Goal: Transaction & Acquisition: Purchase product/service

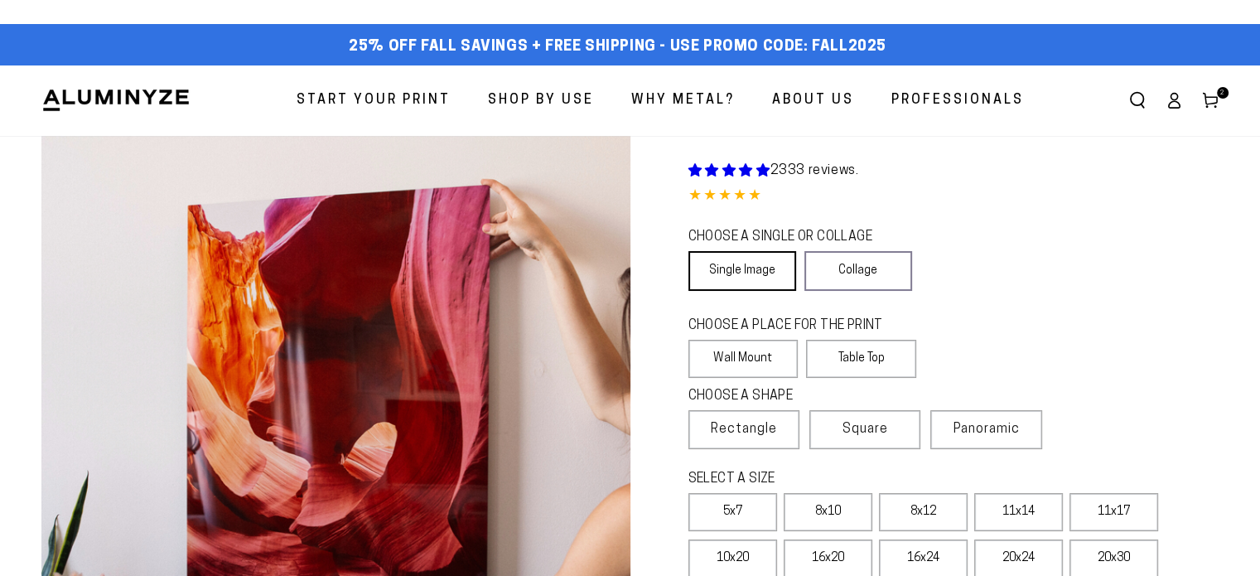
select select "**********"
click at [724, 264] on link "Single Image" at bounding box center [742, 271] width 108 height 40
click at [732, 353] on label "Wall Mount" at bounding box center [743, 359] width 110 height 38
click at [764, 430] on span "Rectangle" at bounding box center [744, 429] width 66 height 20
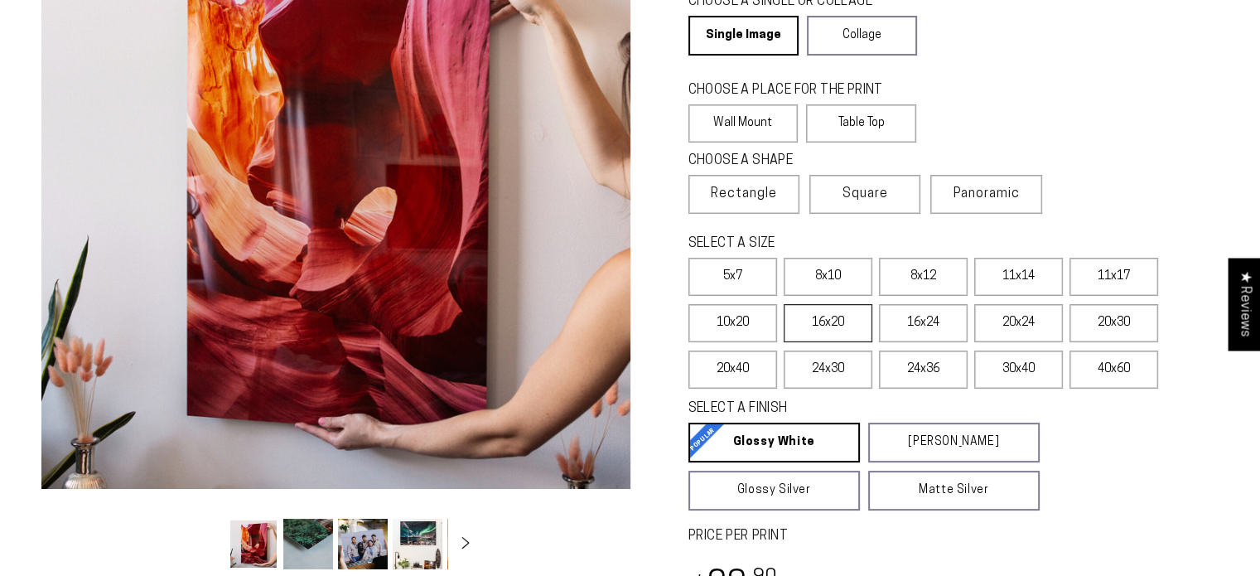
scroll to position [248, 0]
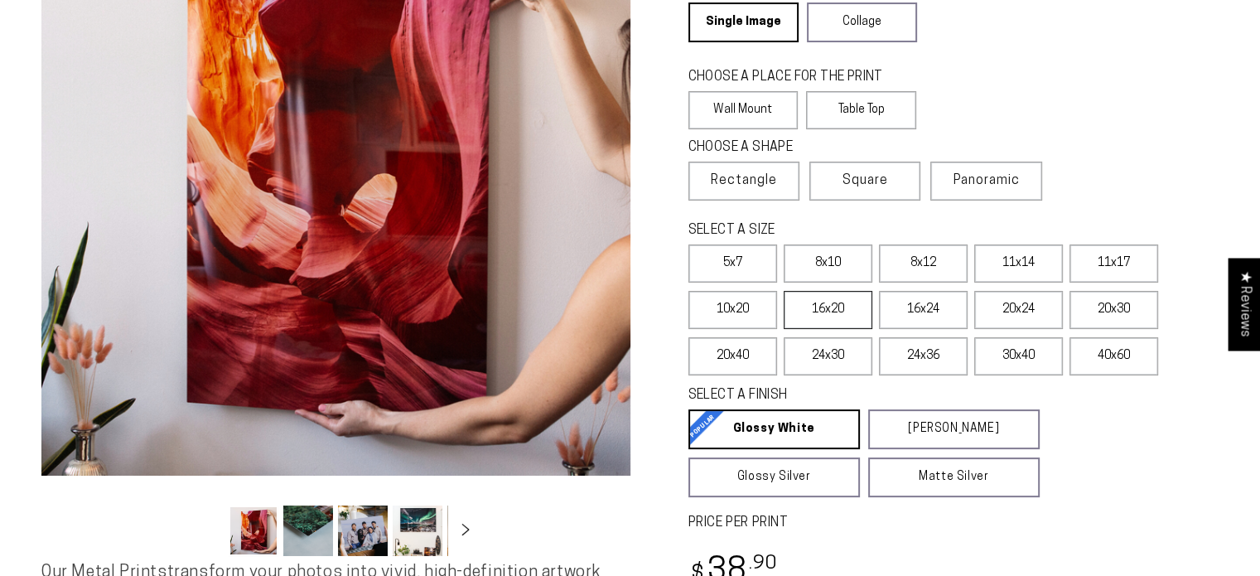
click at [822, 310] on label "16x20" at bounding box center [828, 310] width 89 height 38
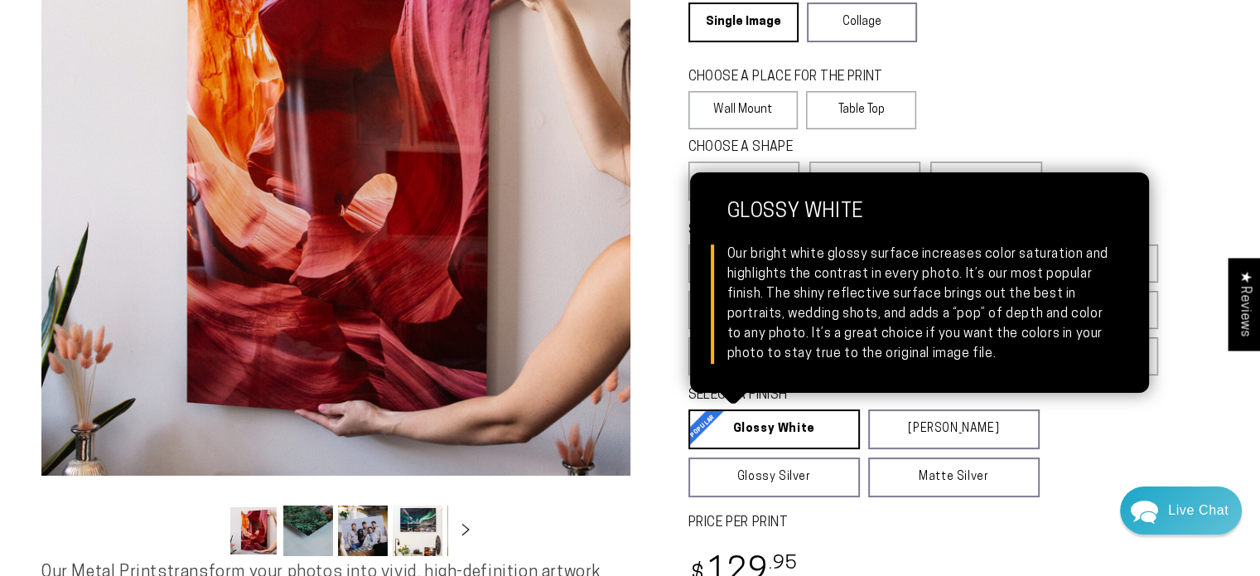
click at [812, 418] on link "Glossy White Glossy White Our bright white glossy surface increases color satur…" at bounding box center [773, 429] width 171 height 40
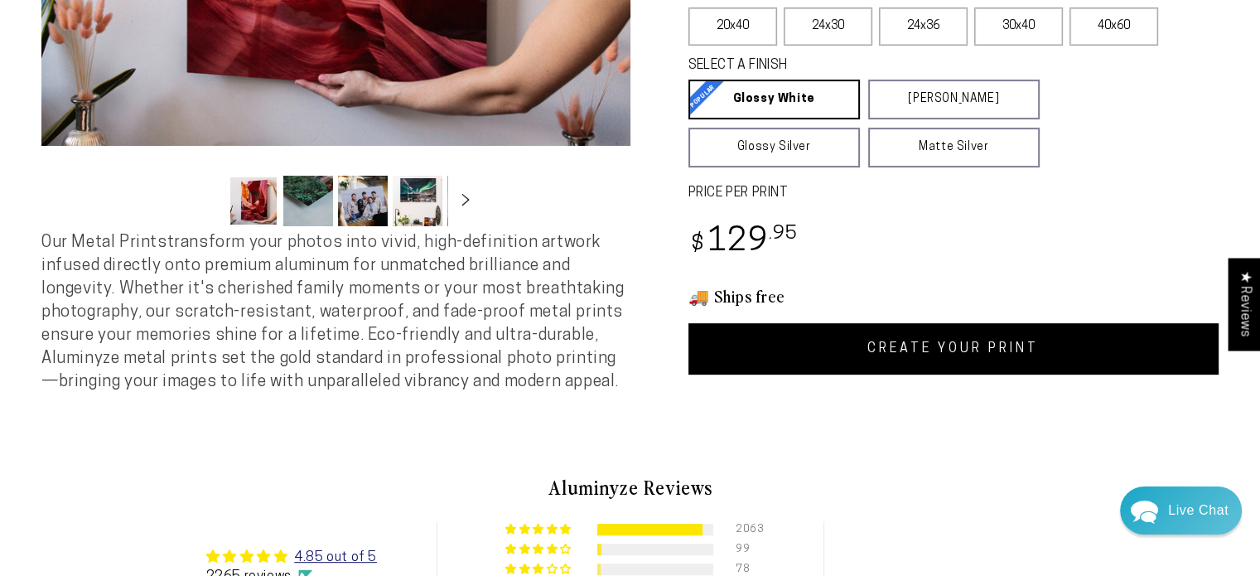
scroll to position [580, 0]
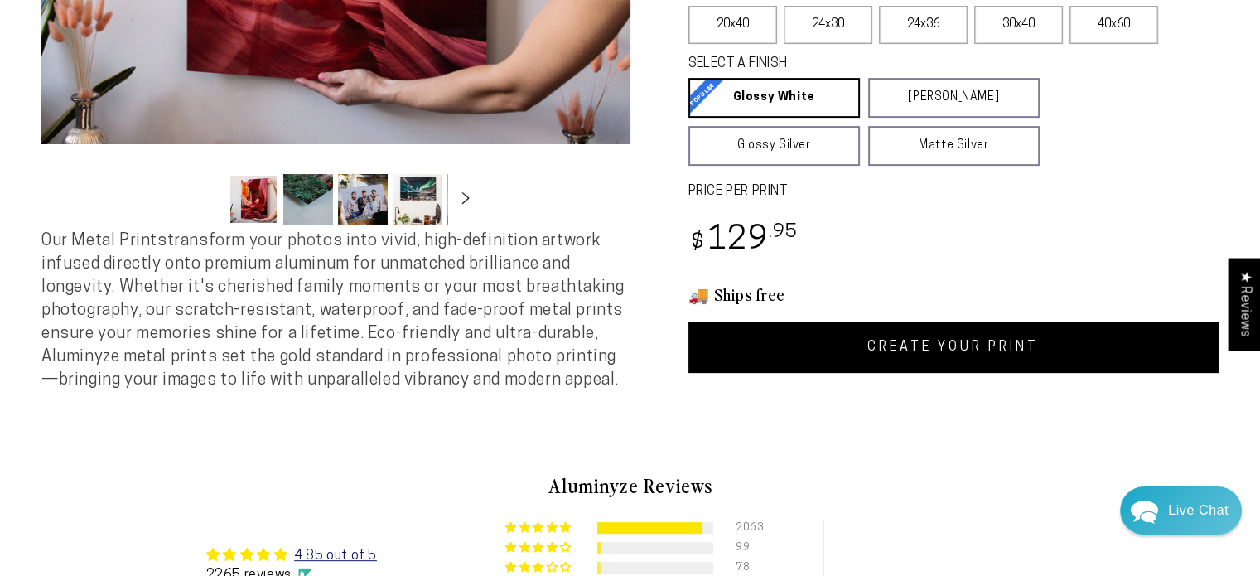
click at [855, 353] on link "CREATE YOUR PRINT" at bounding box center [953, 346] width 531 height 51
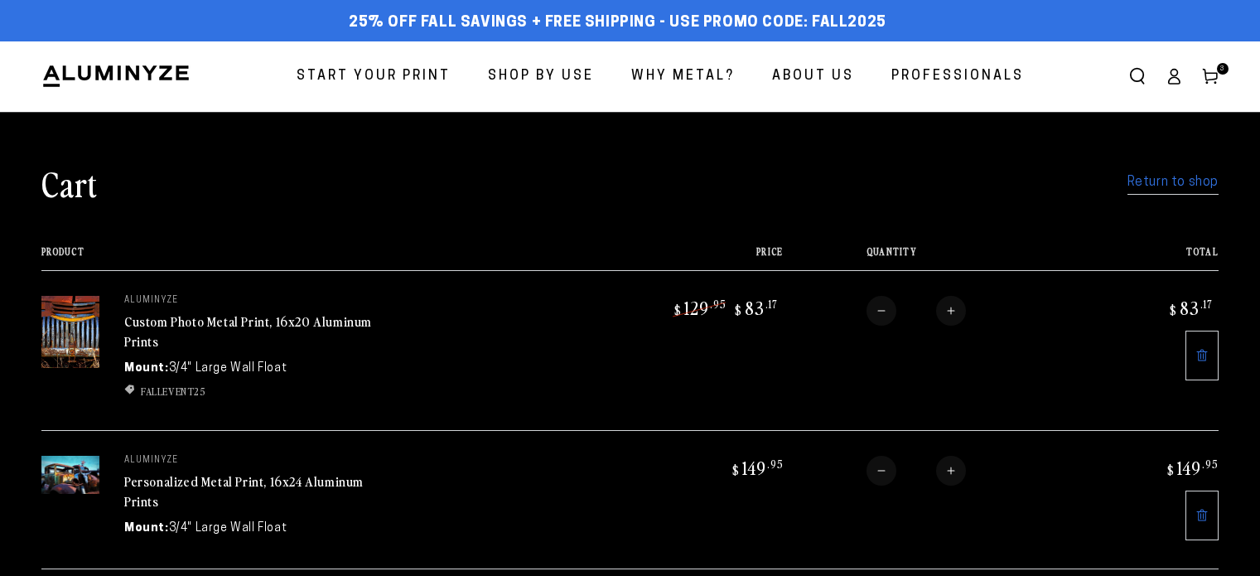
click at [1226, 553] on cart-items "Cart Return to shop Your cart is currently empty Return to shop Product Price T…" at bounding box center [630, 429] width 1260 height 634
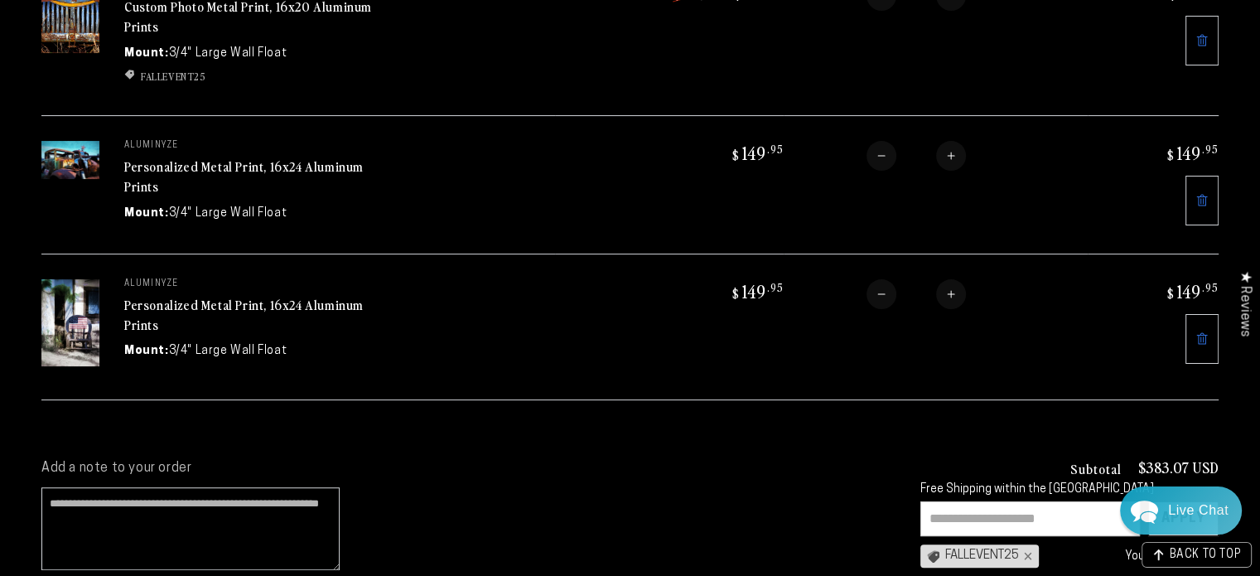
scroll to position [414, 0]
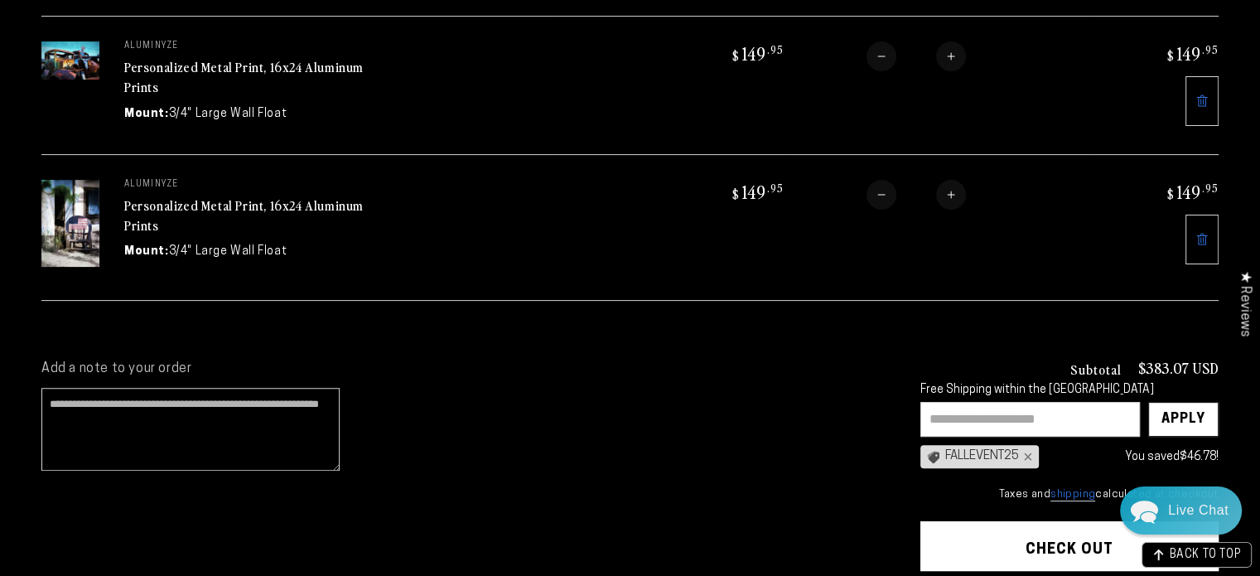
click at [997, 452] on div "FALLEVENT25 ×" at bounding box center [979, 456] width 118 height 23
click at [987, 445] on div "FALLEVENT25 ×" at bounding box center [979, 456] width 118 height 23
click at [1187, 403] on div "Apply" at bounding box center [1183, 419] width 44 height 33
click at [1001, 412] on input "text" at bounding box center [1029, 419] width 219 height 35
type input "*"
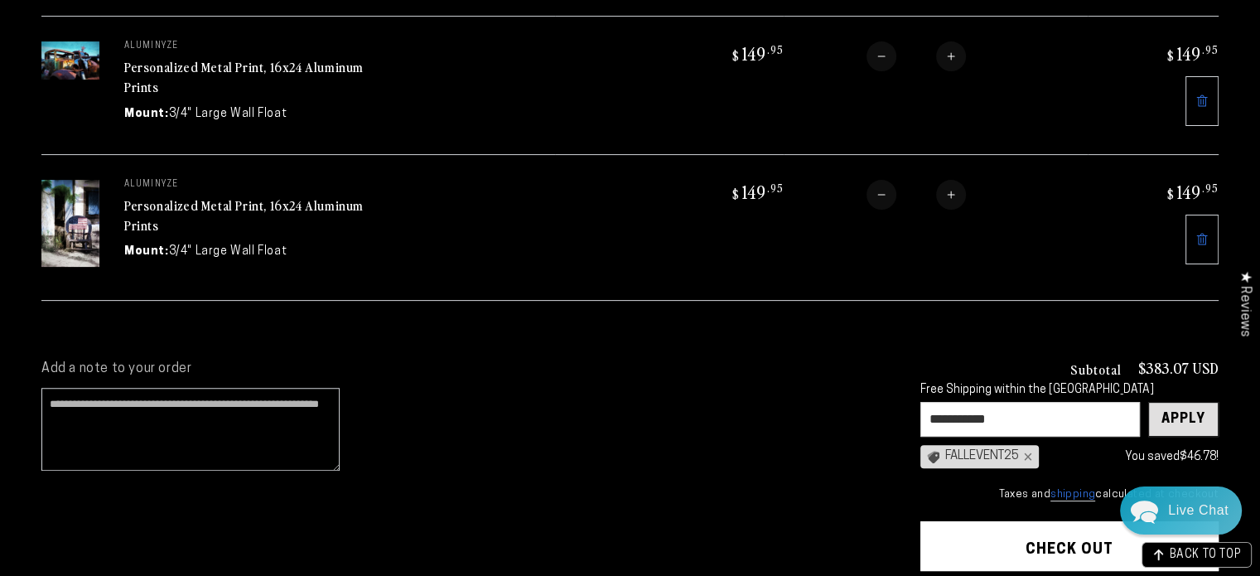
type input "**********"
click at [1203, 418] on div "Apply" at bounding box center [1183, 419] width 44 height 33
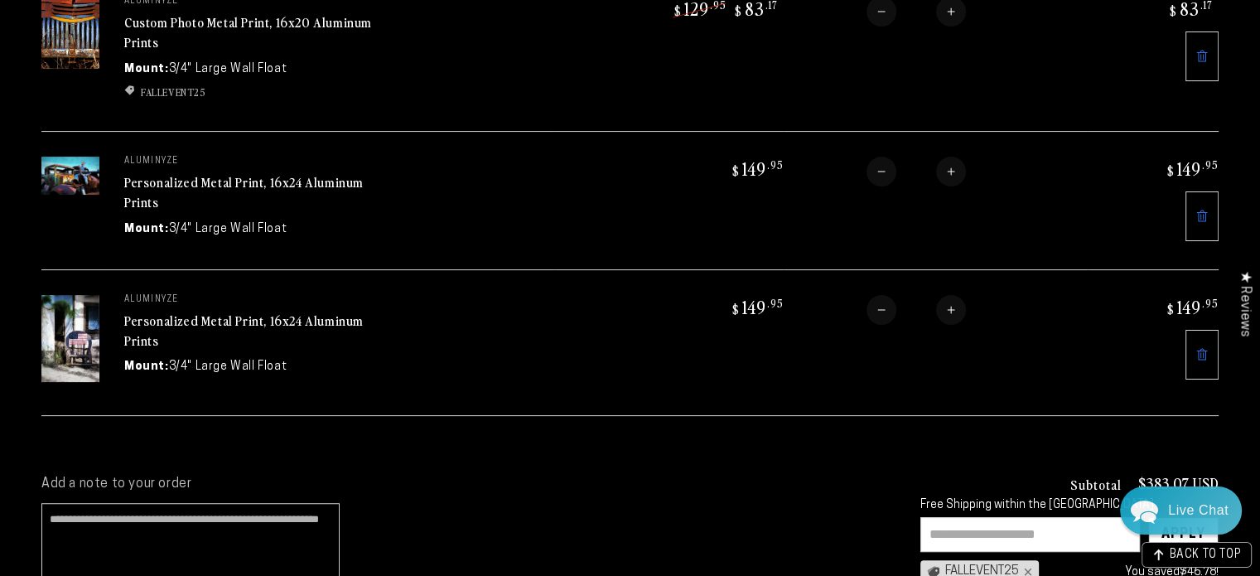
scroll to position [166, 0]
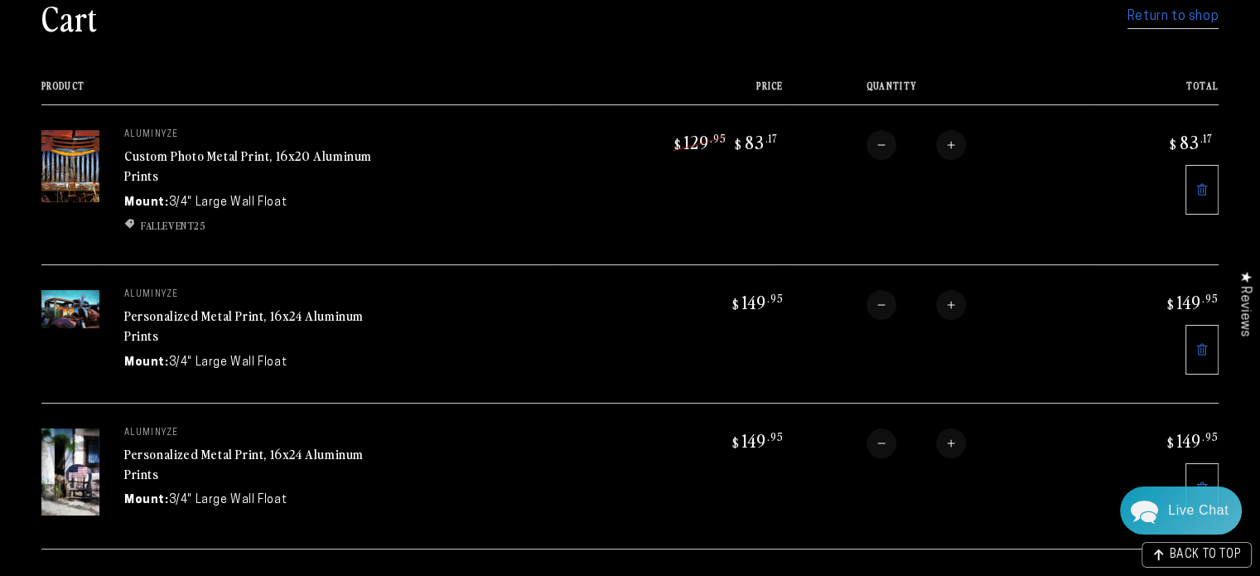
click at [1211, 349] on link at bounding box center [1201, 350] width 33 height 50
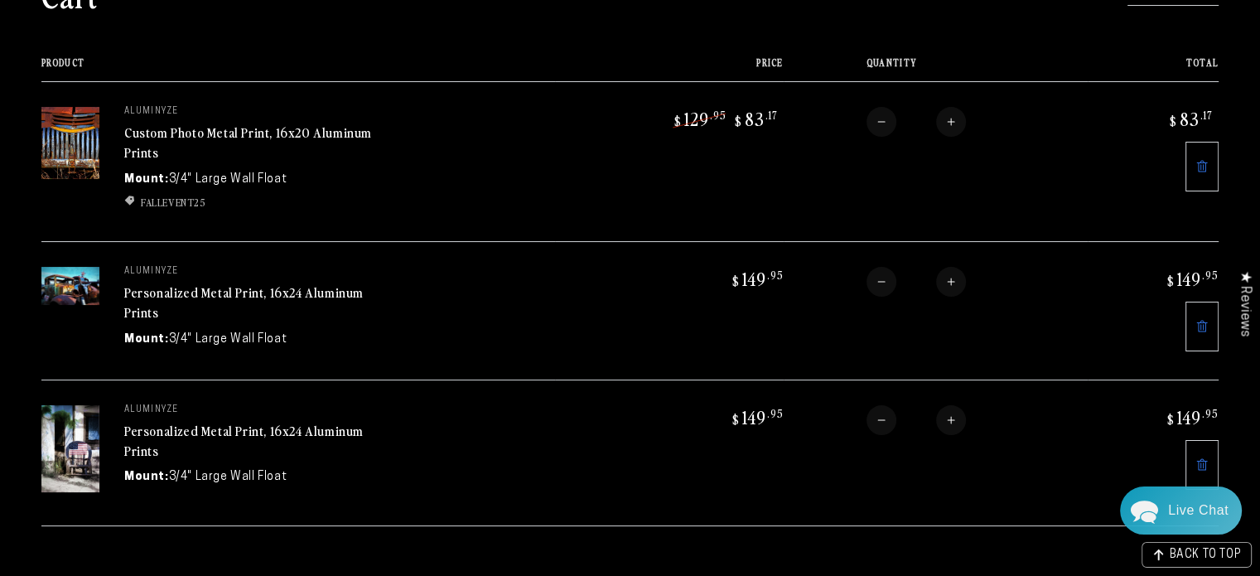
scroll to position [166, 0]
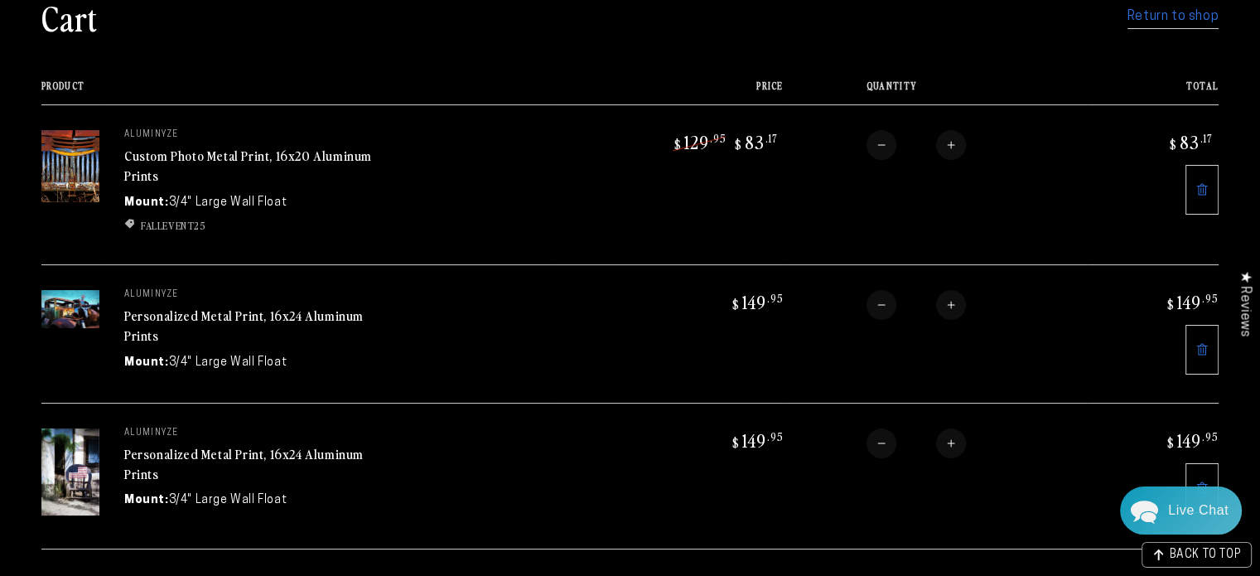
click at [1163, 16] on link "Return to shop" at bounding box center [1172, 17] width 91 height 24
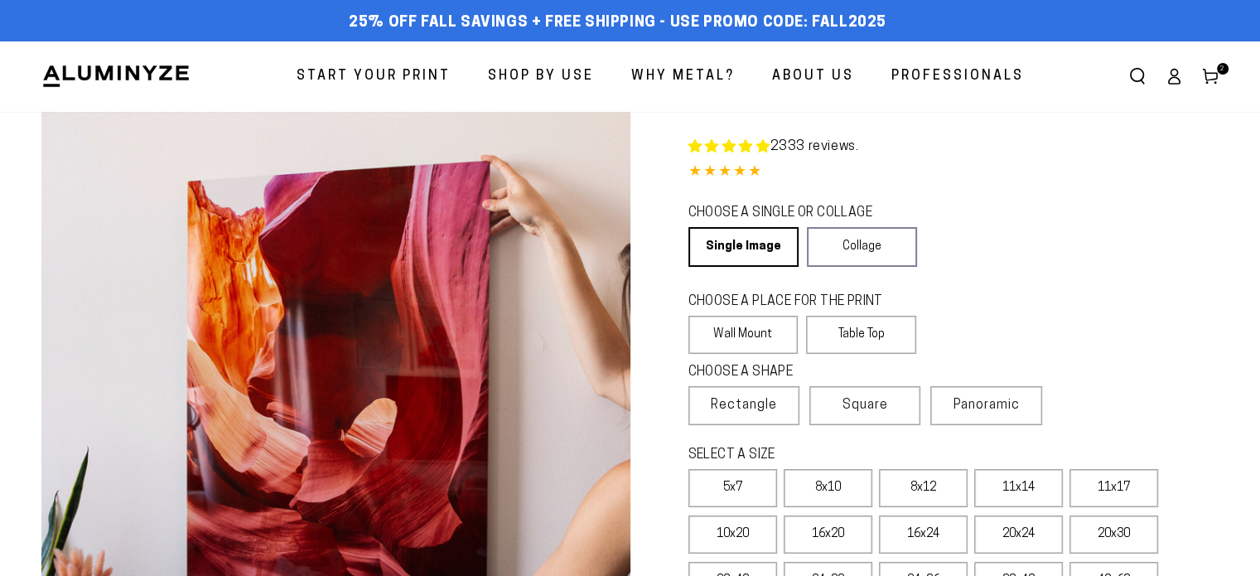
select select "**********"
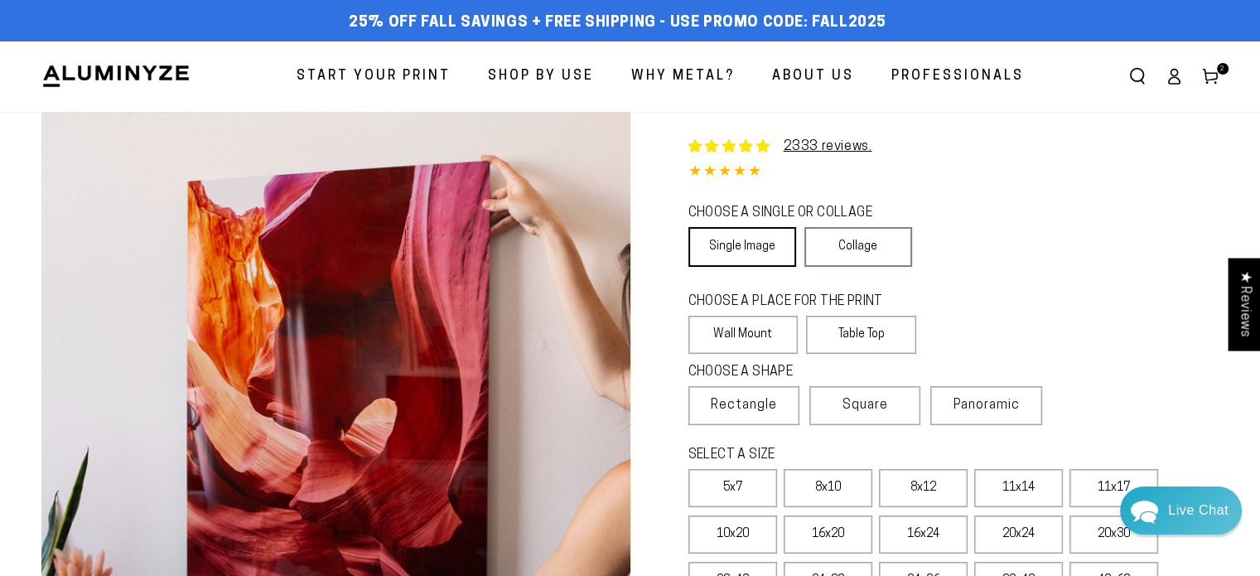
click at [759, 258] on link "Single Image" at bounding box center [742, 247] width 108 height 40
click at [756, 341] on label "Wall Mount" at bounding box center [743, 335] width 110 height 38
click at [759, 397] on span "Rectangle" at bounding box center [744, 405] width 66 height 20
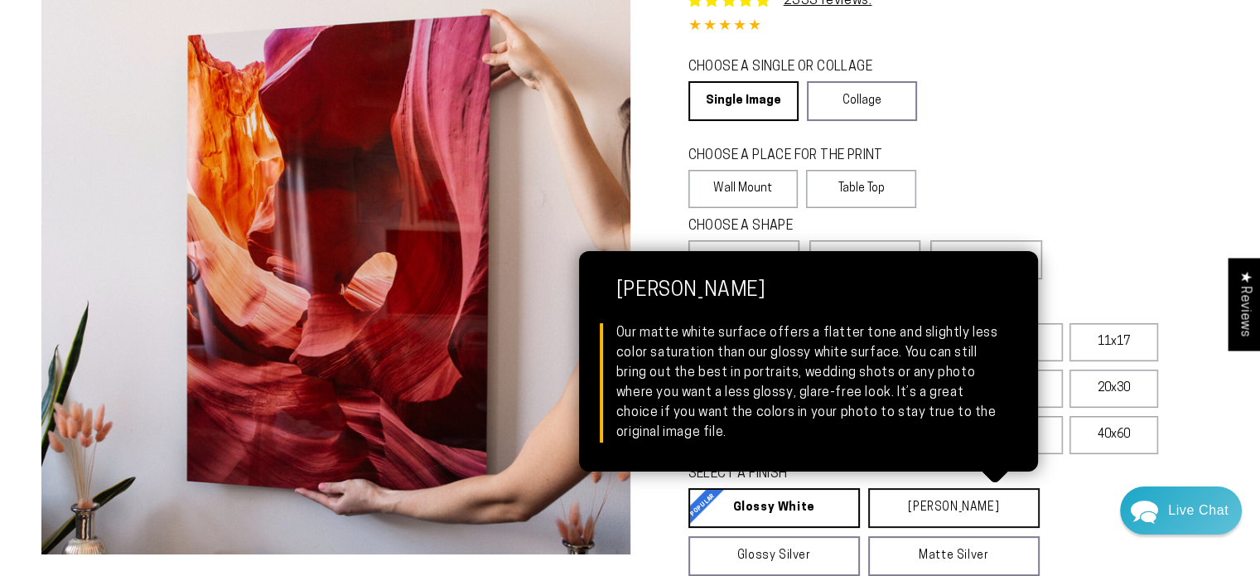
scroll to position [166, 0]
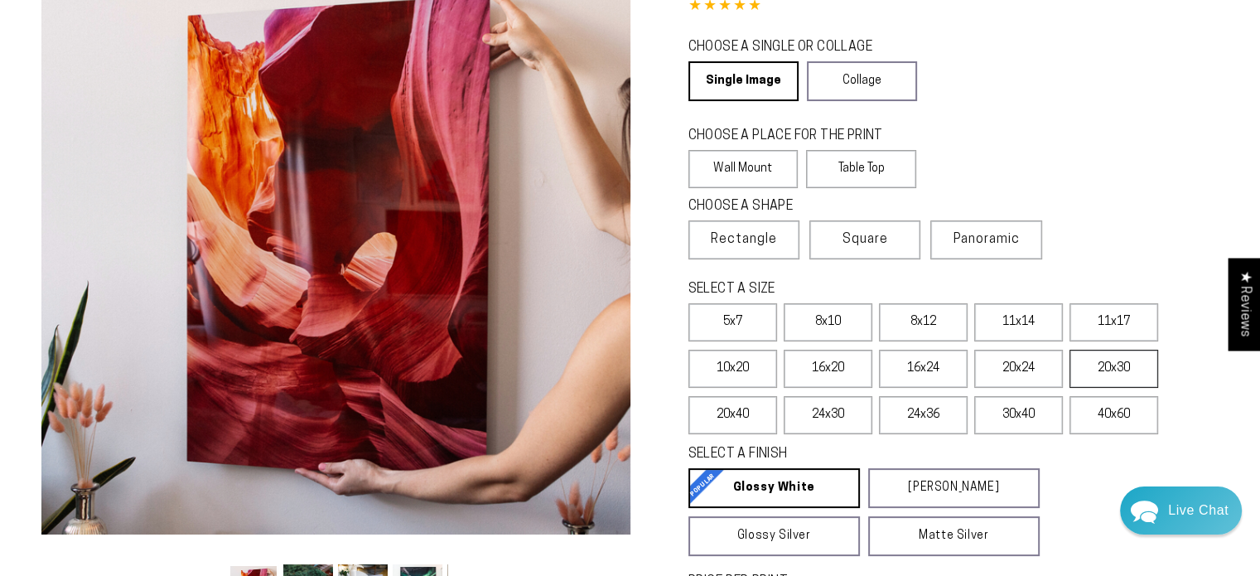
click at [1132, 364] on label "20x30" at bounding box center [1113, 369] width 89 height 38
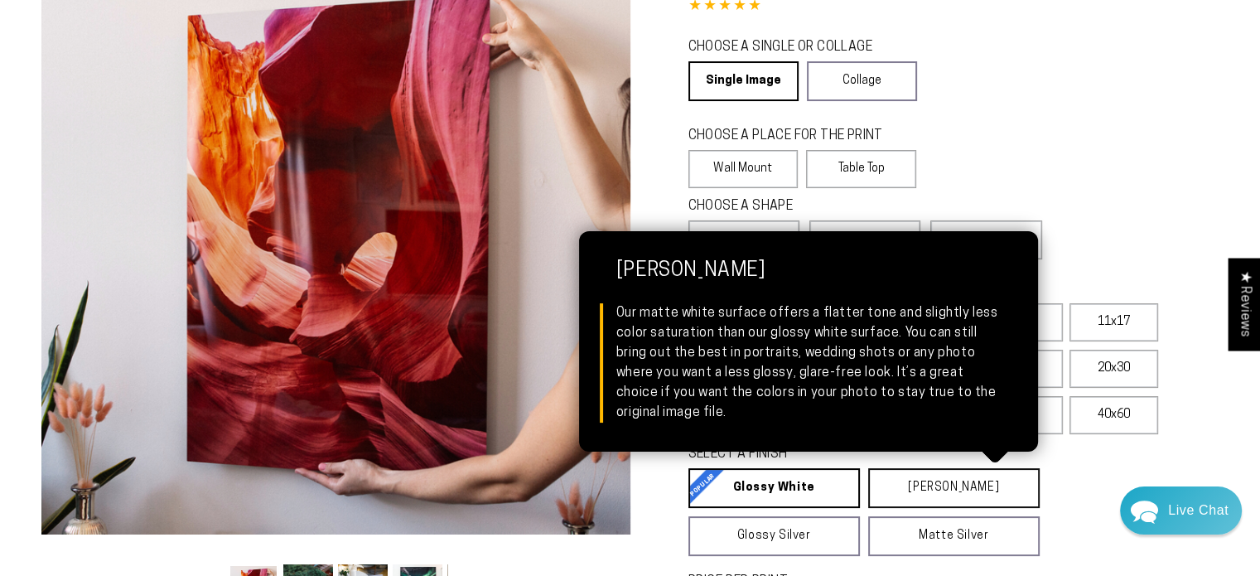
click at [931, 478] on link "Matte White Matte White Our matte white surface offers a flatter tone and sligh…" at bounding box center [953, 488] width 171 height 40
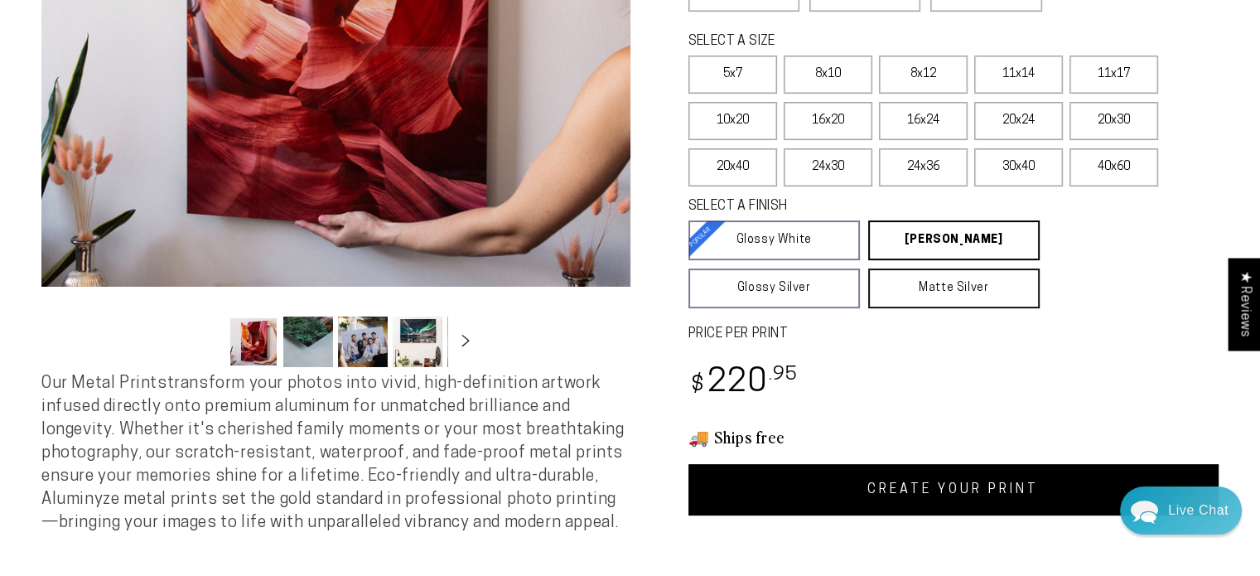
scroll to position [414, 0]
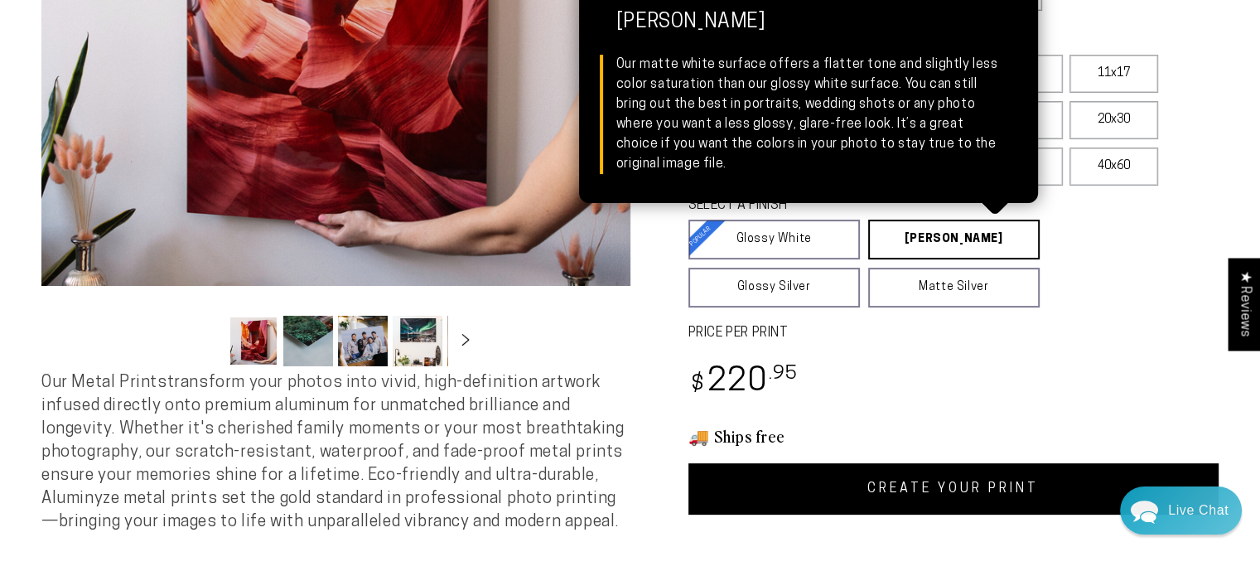
click at [923, 243] on link "Matte White Matte White Our matte white surface offers a flatter tone and sligh…" at bounding box center [953, 239] width 171 height 40
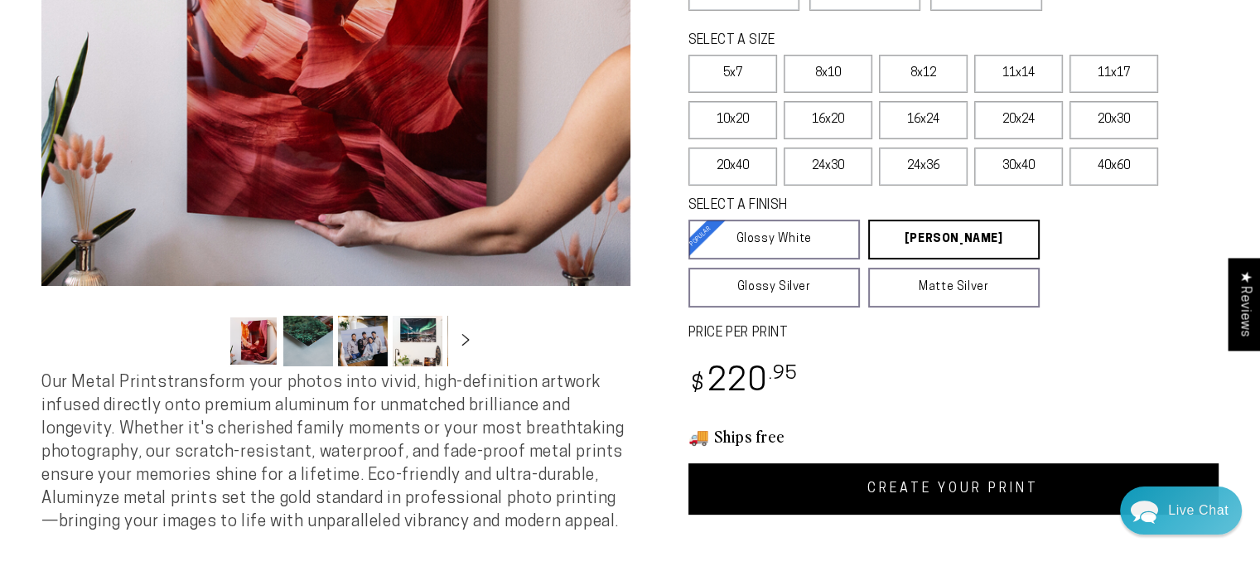
click at [875, 483] on link "CREATE YOUR PRINT" at bounding box center [953, 488] width 531 height 51
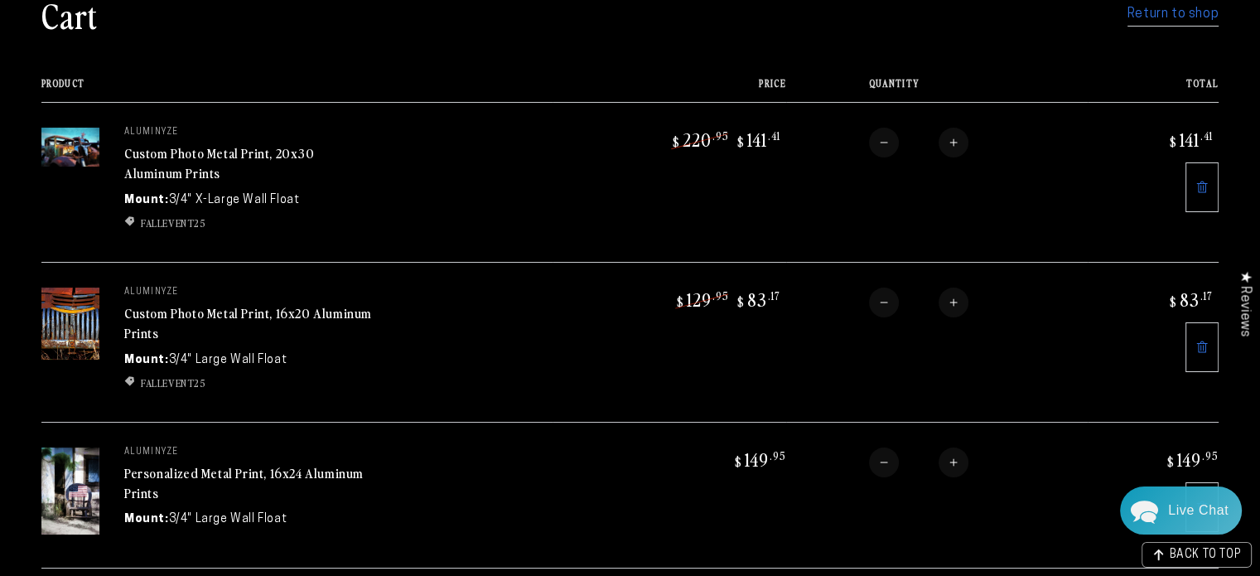
scroll to position [166, 0]
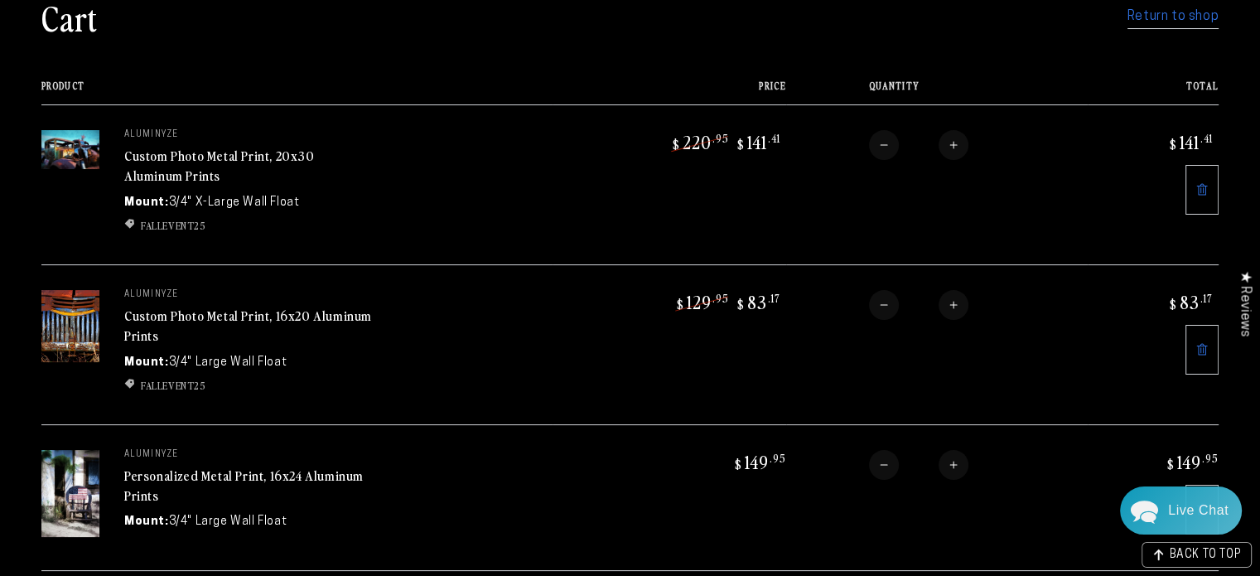
click at [1189, 18] on link "Return to shop" at bounding box center [1172, 17] width 91 height 24
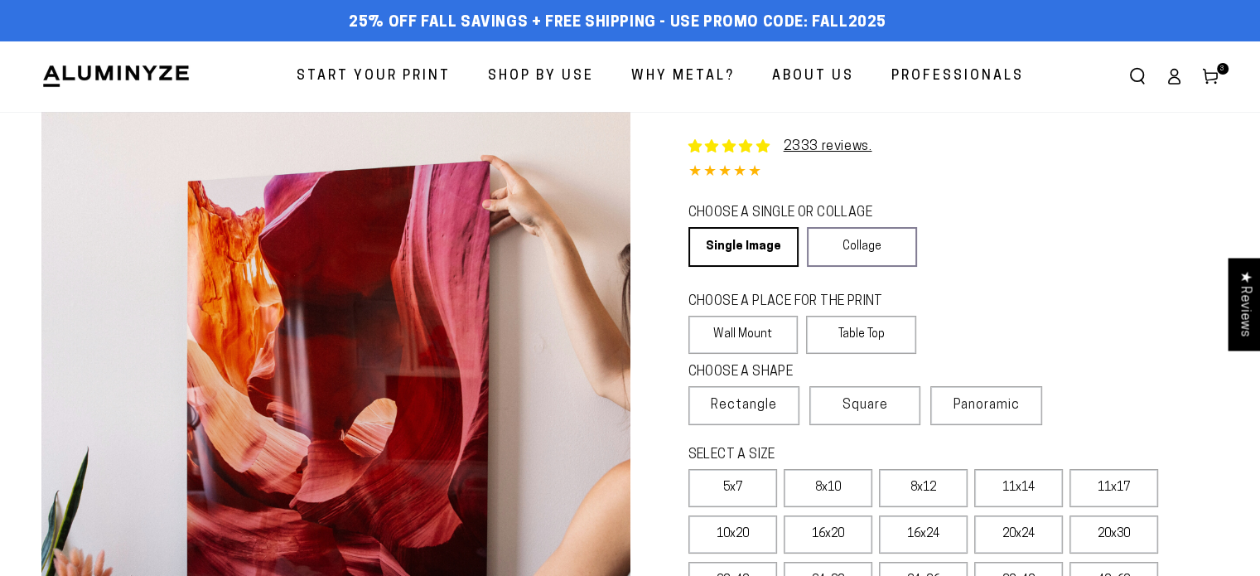
select select "**********"
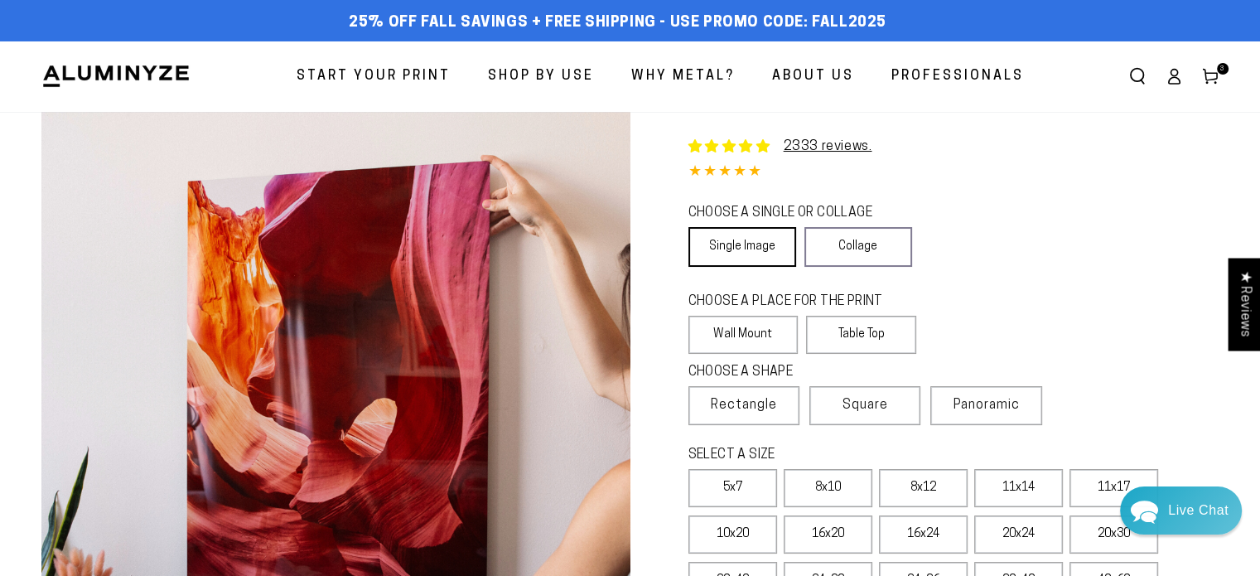
click at [750, 241] on link "Single Image" at bounding box center [742, 247] width 108 height 40
click at [759, 351] on label "Wall Mount" at bounding box center [743, 335] width 110 height 38
click at [757, 409] on span "Rectangle" at bounding box center [744, 405] width 66 height 20
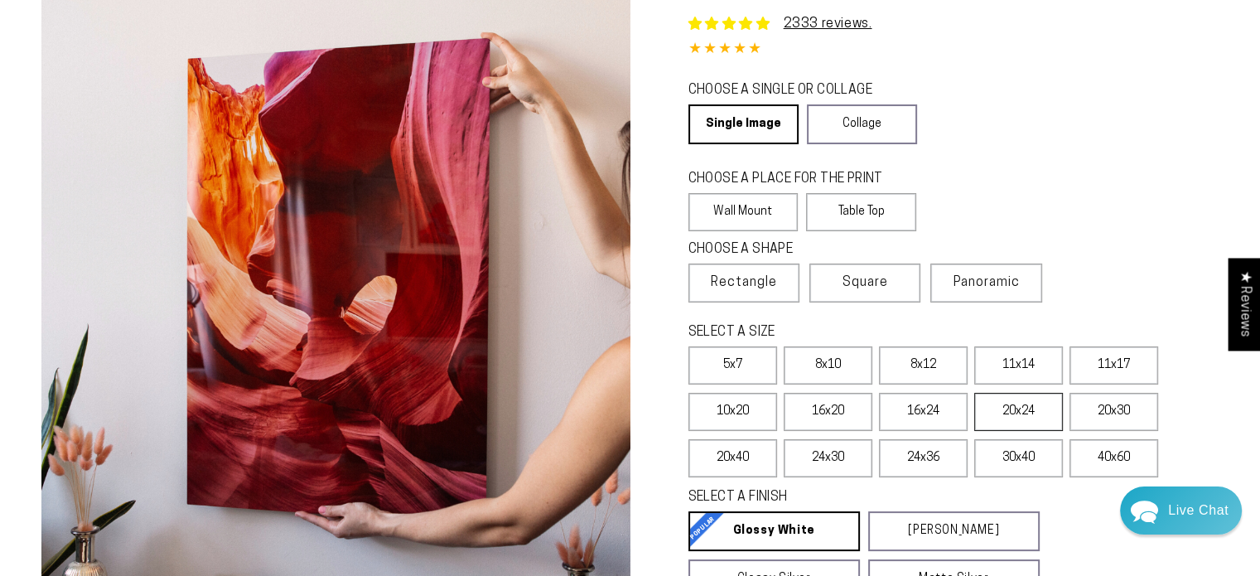
scroll to position [166, 0]
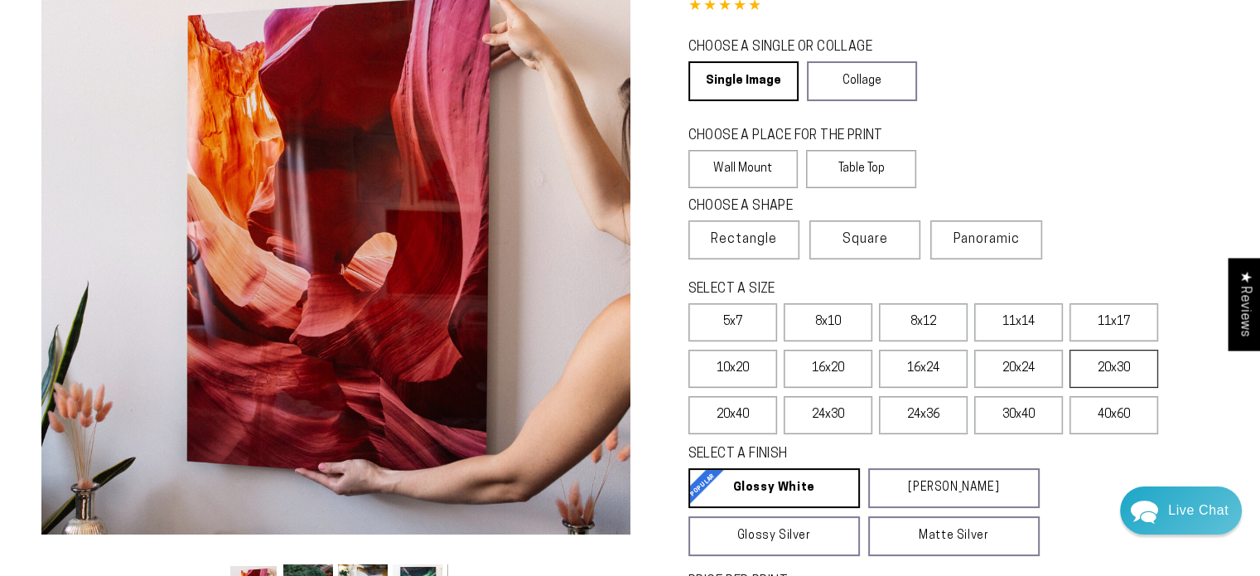
click at [1092, 364] on label "20x30" at bounding box center [1113, 369] width 89 height 38
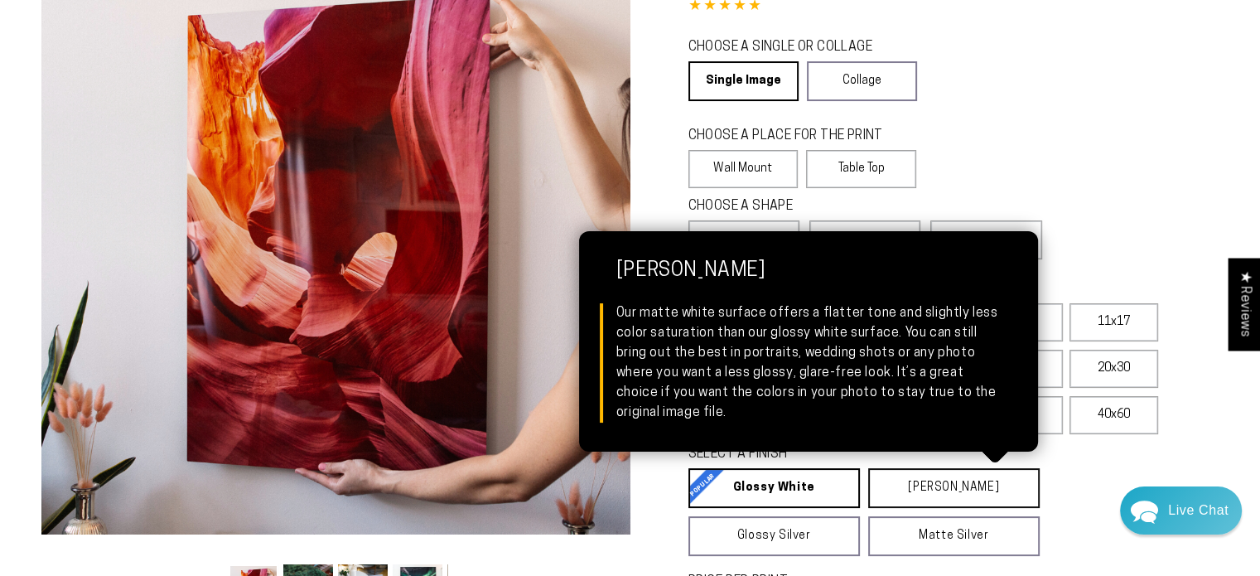
click at [921, 486] on link "Matte White Matte White Our matte white surface offers a flatter tone and sligh…" at bounding box center [953, 488] width 171 height 40
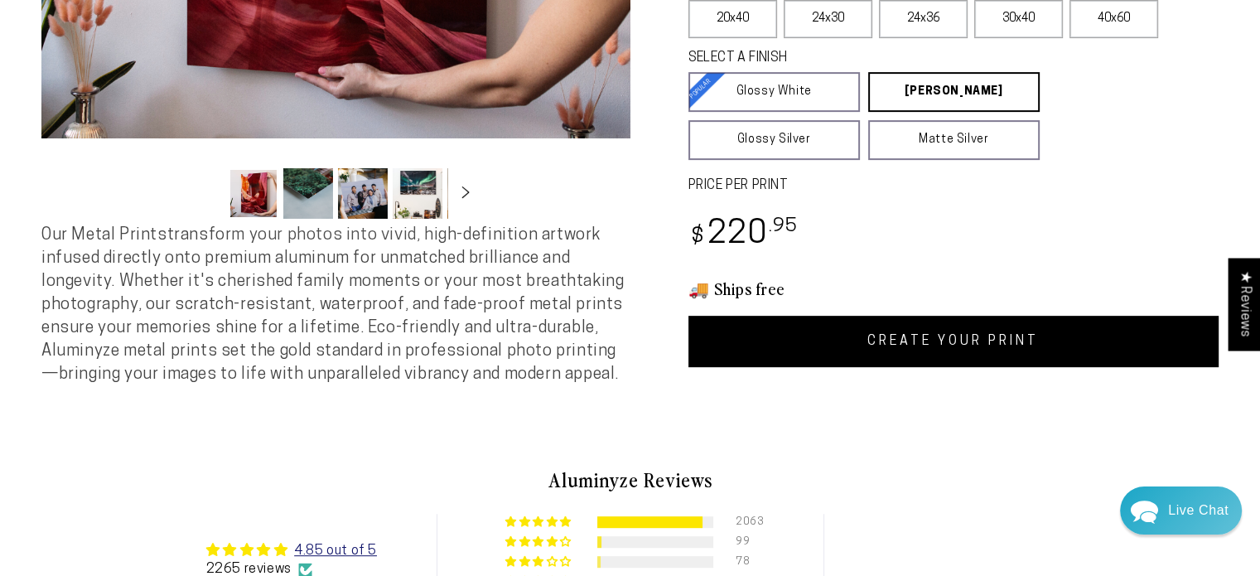
scroll to position [580, 0]
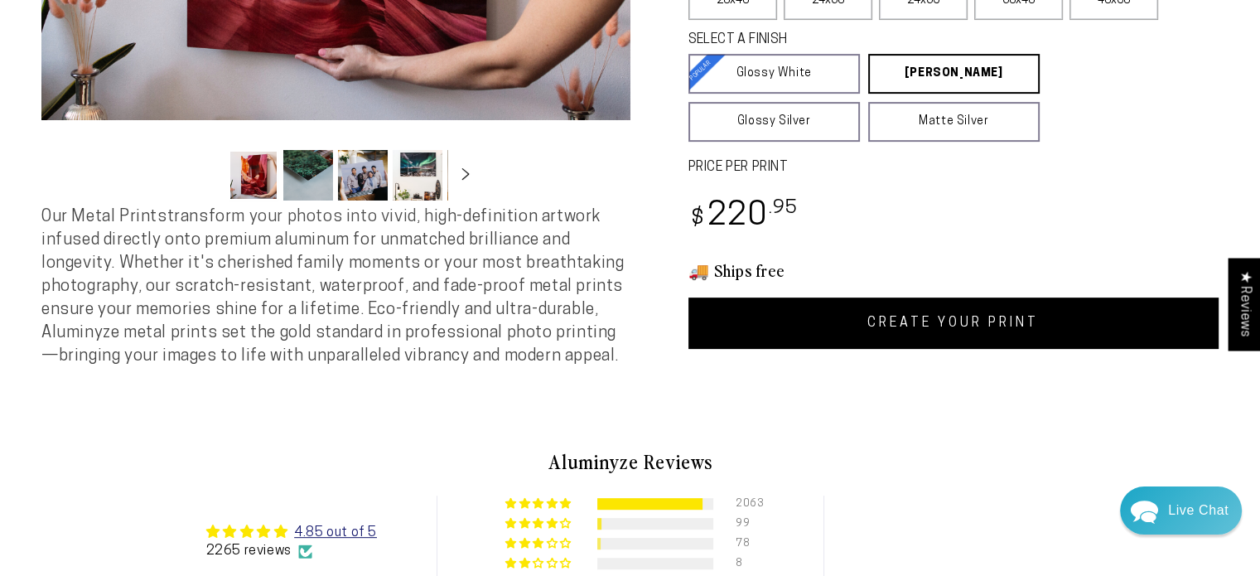
click at [908, 326] on link "CREATE YOUR PRINT" at bounding box center [953, 322] width 531 height 51
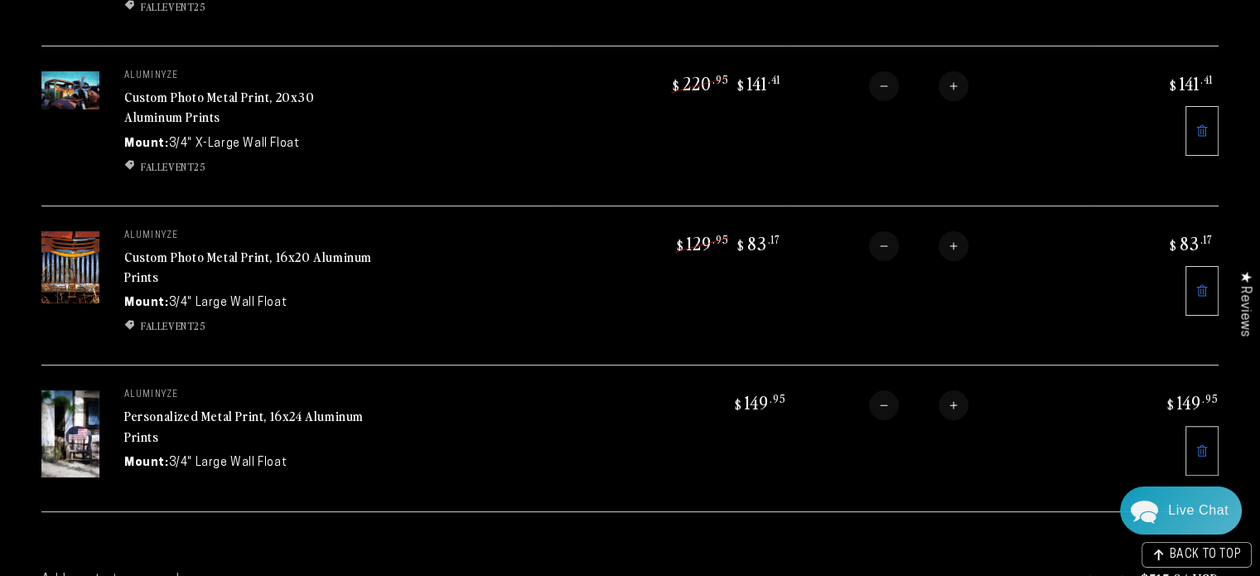
scroll to position [414, 0]
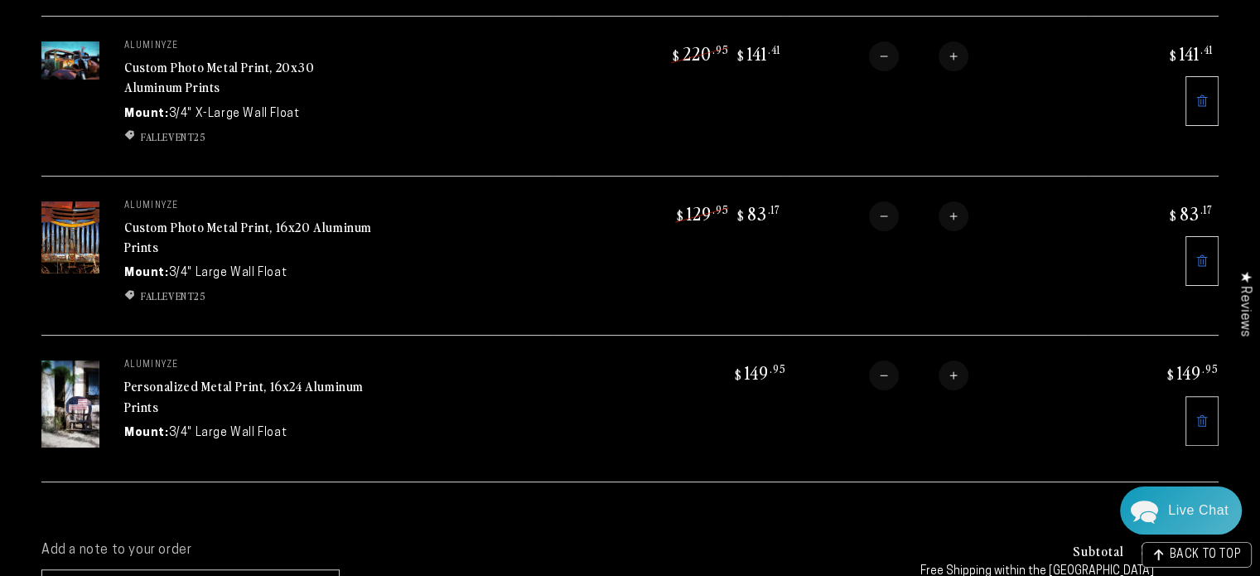
click at [881, 362] on button "Decrease quantity for Personalized Metal Print, 16x24 Aluminum Prints" at bounding box center [884, 375] width 30 height 30
type input "*"
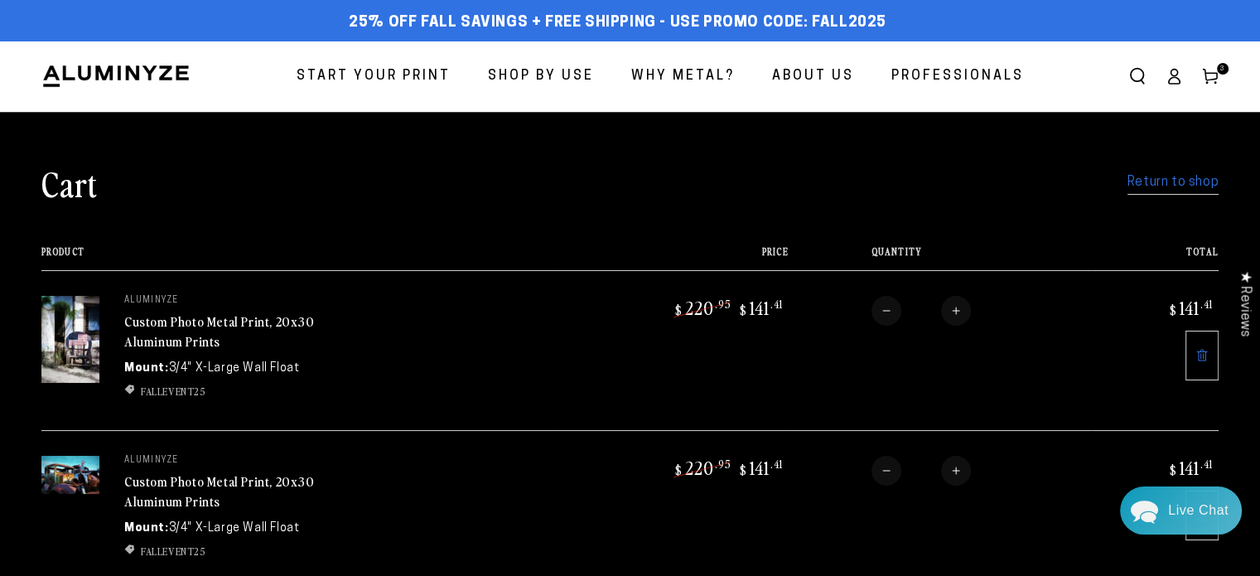
click at [1163, 186] on link "Return to shop" at bounding box center [1172, 183] width 91 height 24
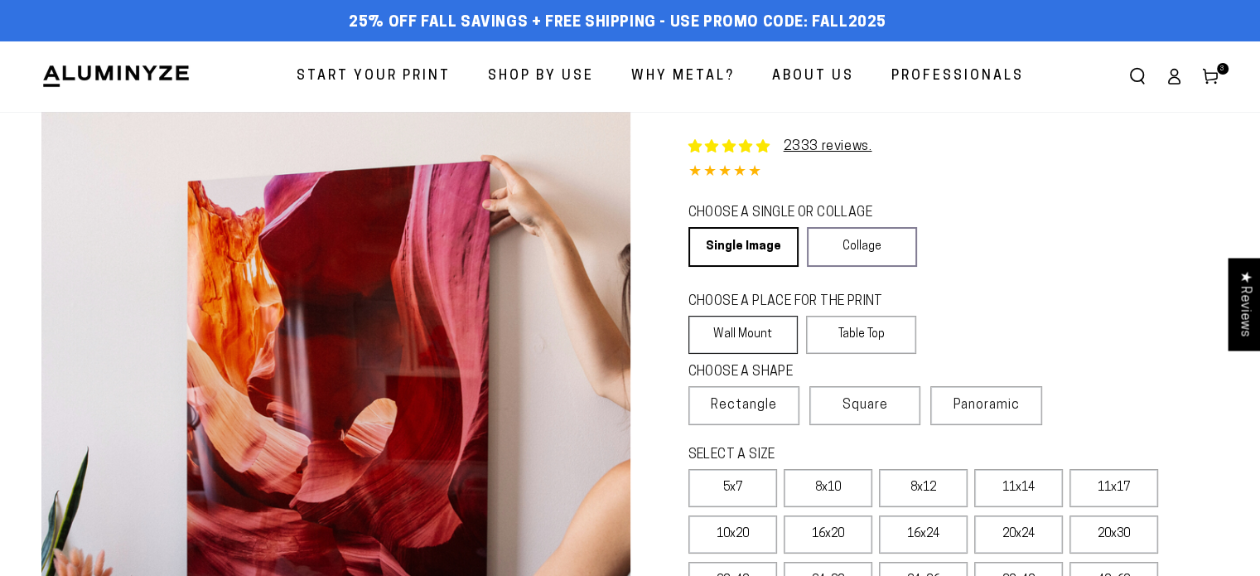
select select "**********"
click at [730, 248] on link "Single Image" at bounding box center [742, 247] width 108 height 40
click at [735, 329] on label "Wall Mount" at bounding box center [743, 335] width 110 height 38
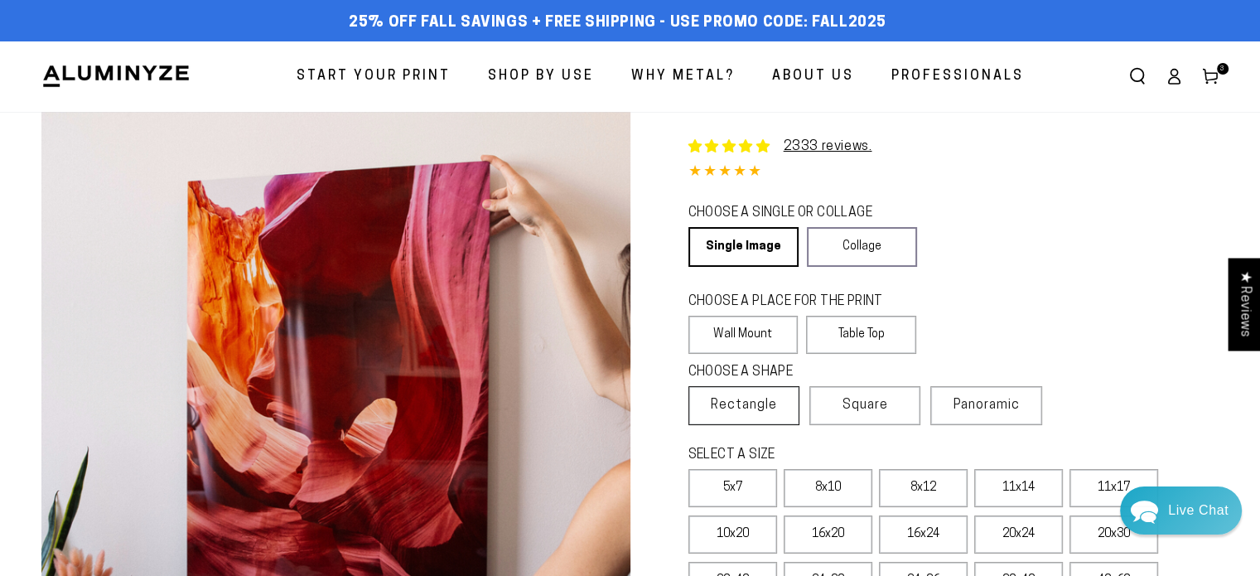
click at [744, 409] on span "Rectangle" at bounding box center [744, 405] width 66 height 20
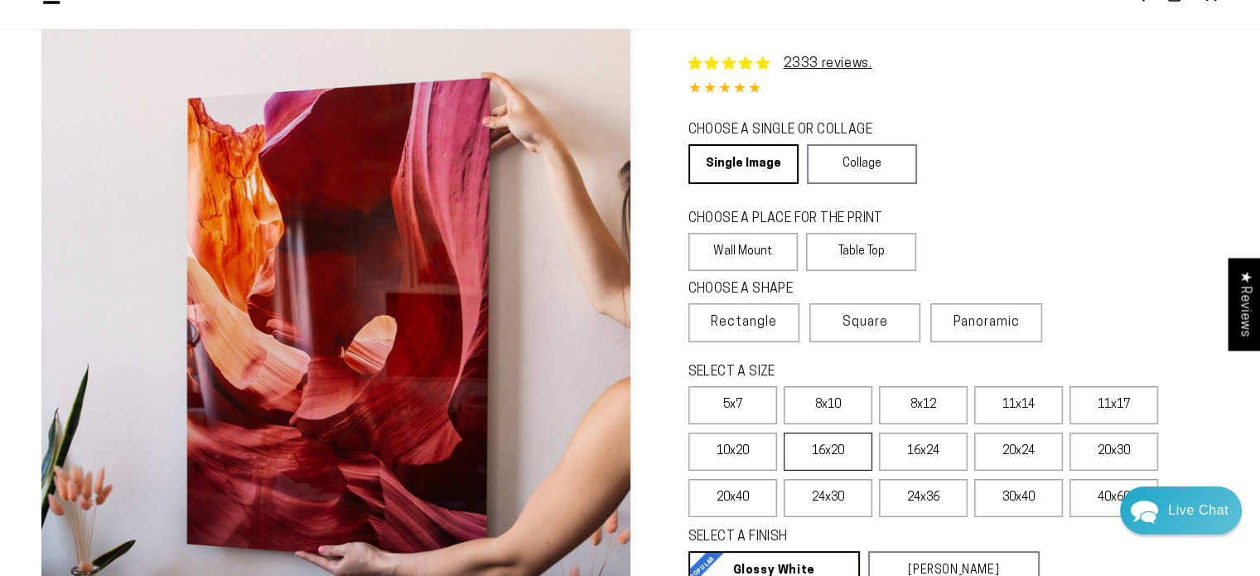
click at [820, 445] on label "16x20" at bounding box center [828, 451] width 89 height 38
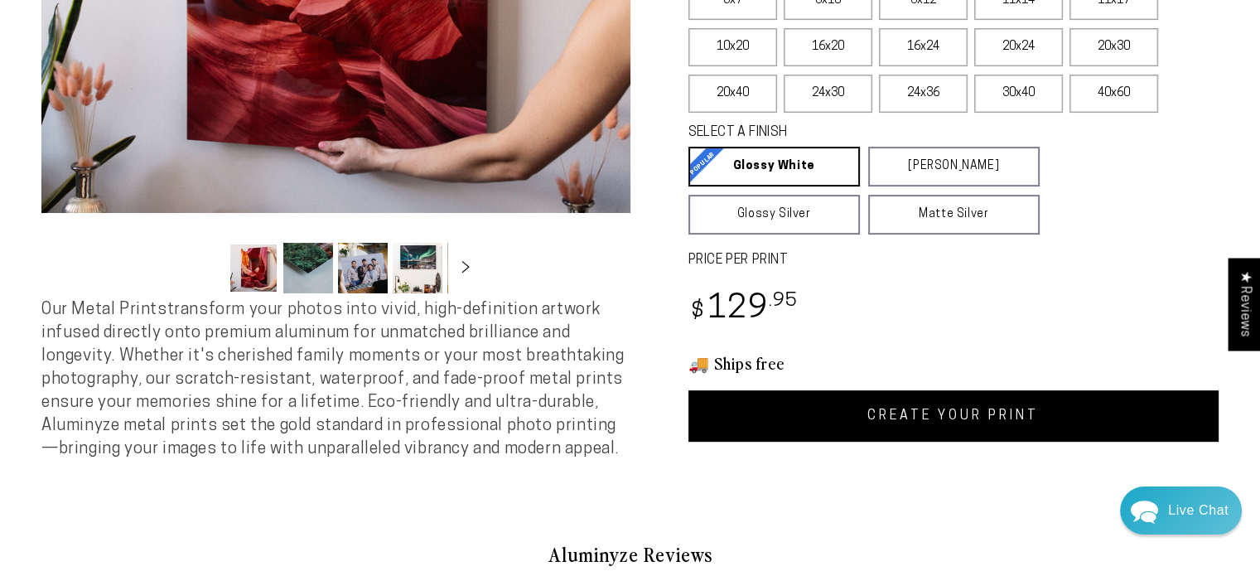
scroll to position [497, 0]
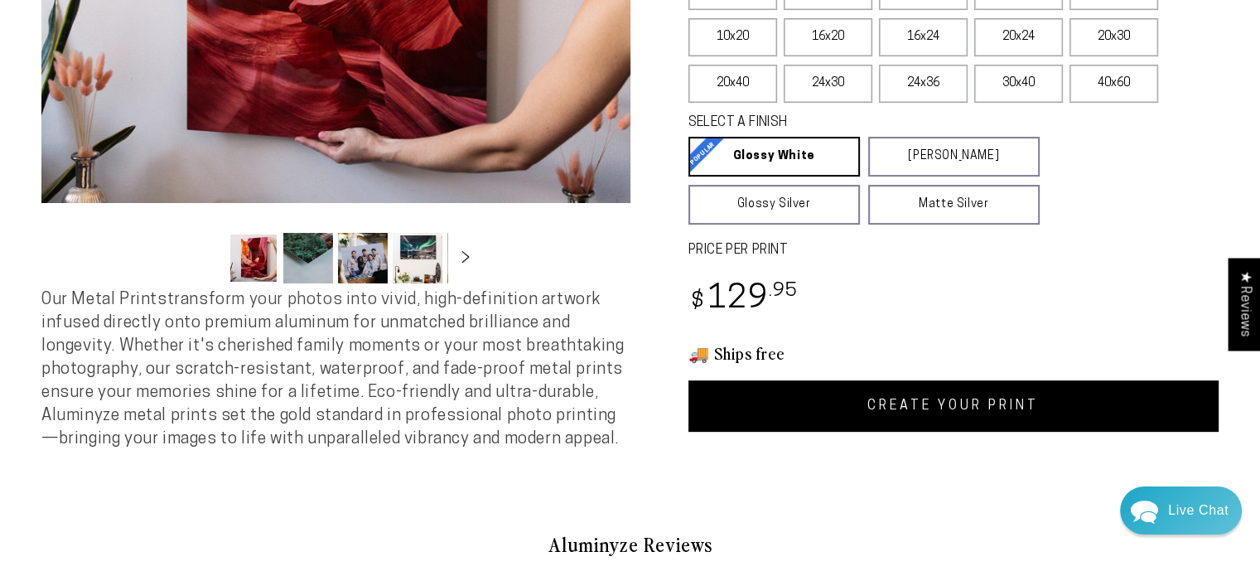
click at [968, 417] on link "CREATE YOUR PRINT" at bounding box center [953, 405] width 531 height 51
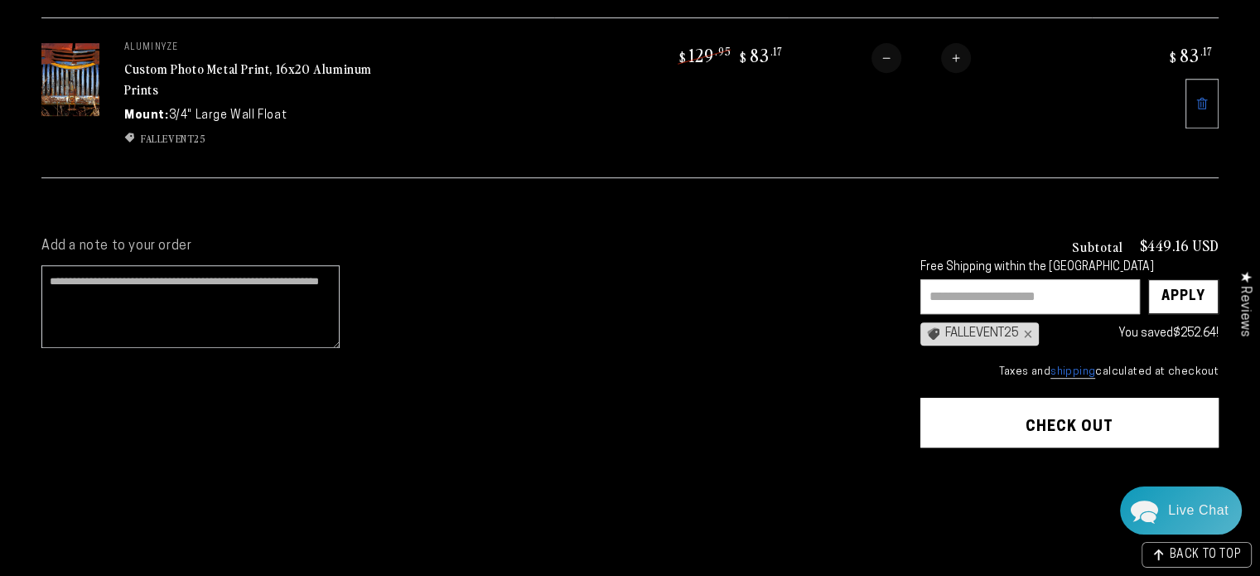
scroll to position [828, 0]
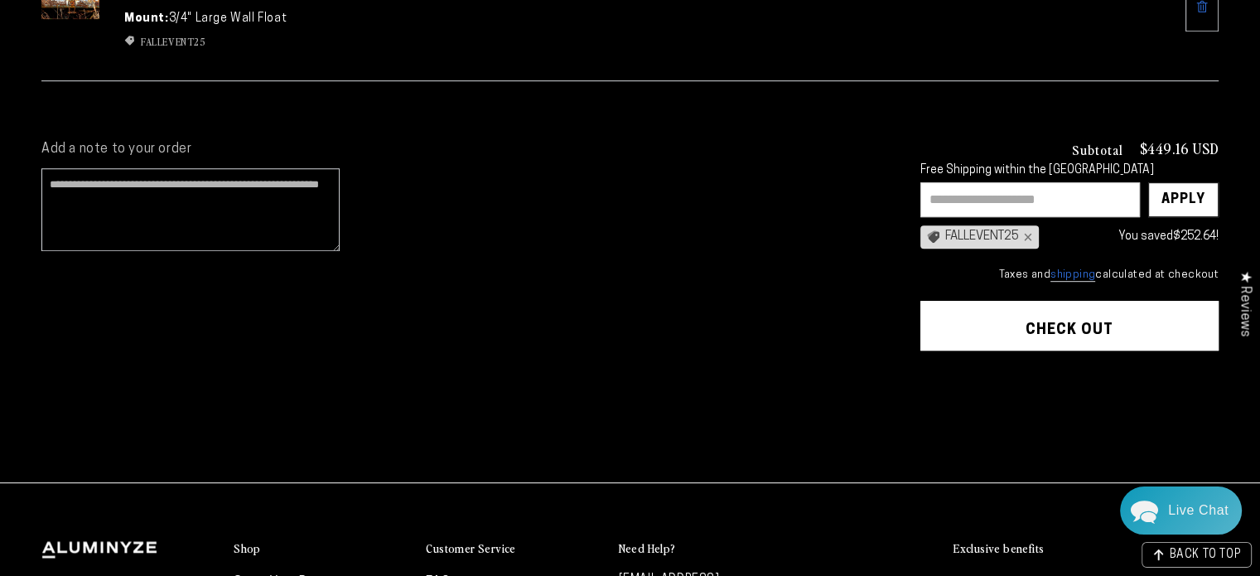
click at [1012, 182] on input "text" at bounding box center [1029, 199] width 219 height 35
type input "**********"
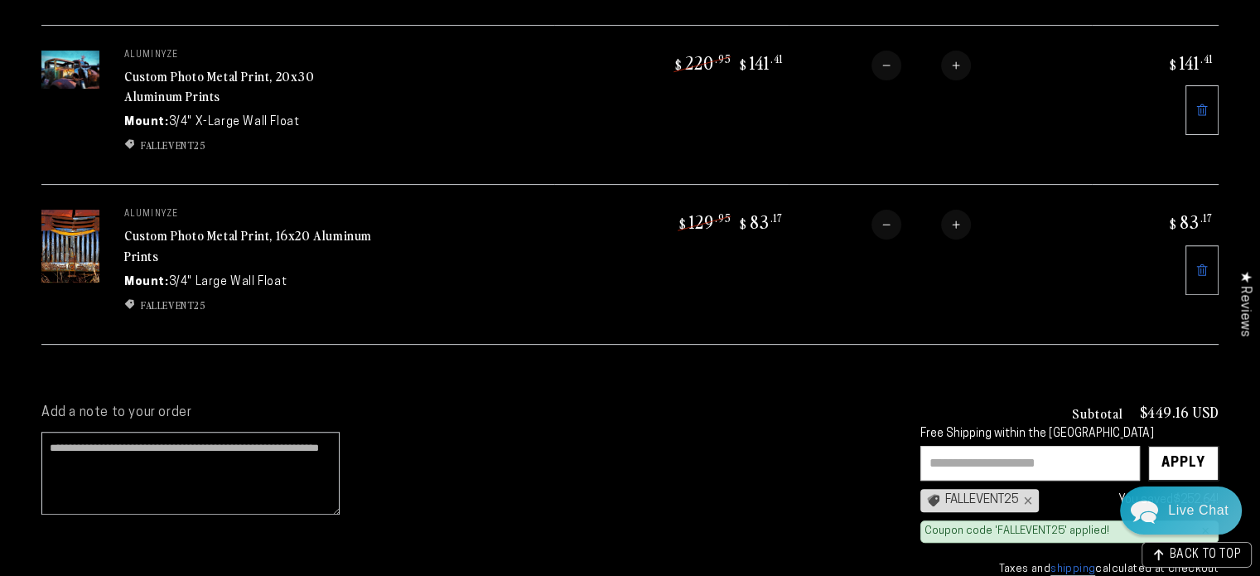
scroll to position [911, 0]
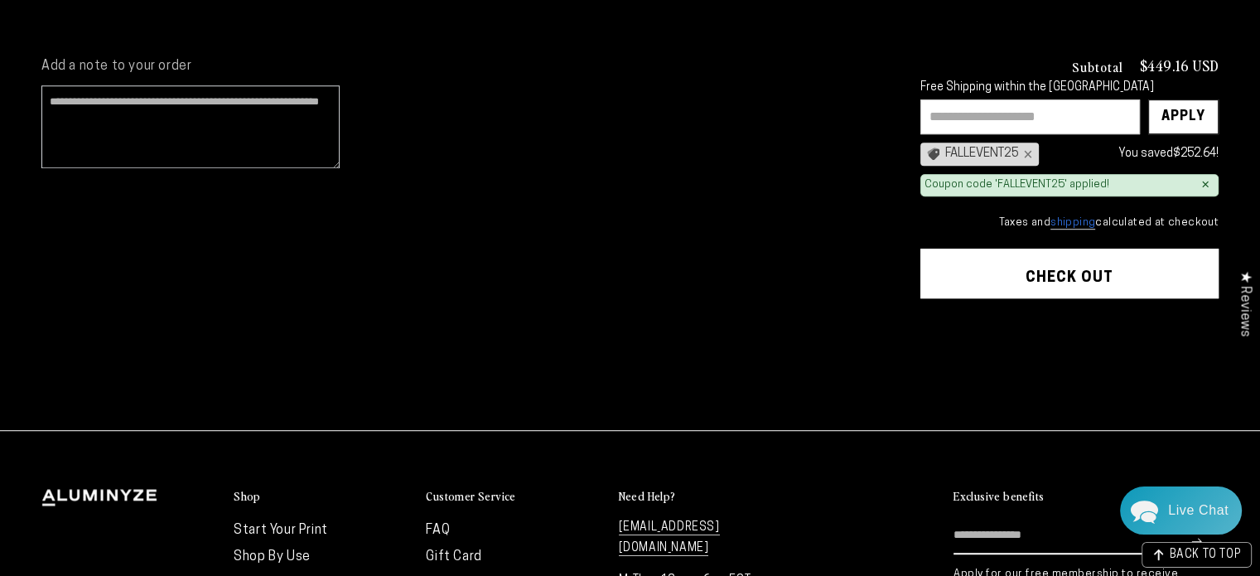
click at [1068, 254] on button "Check out" at bounding box center [1069, 273] width 298 height 50
